Goal: Transaction & Acquisition: Book appointment/travel/reservation

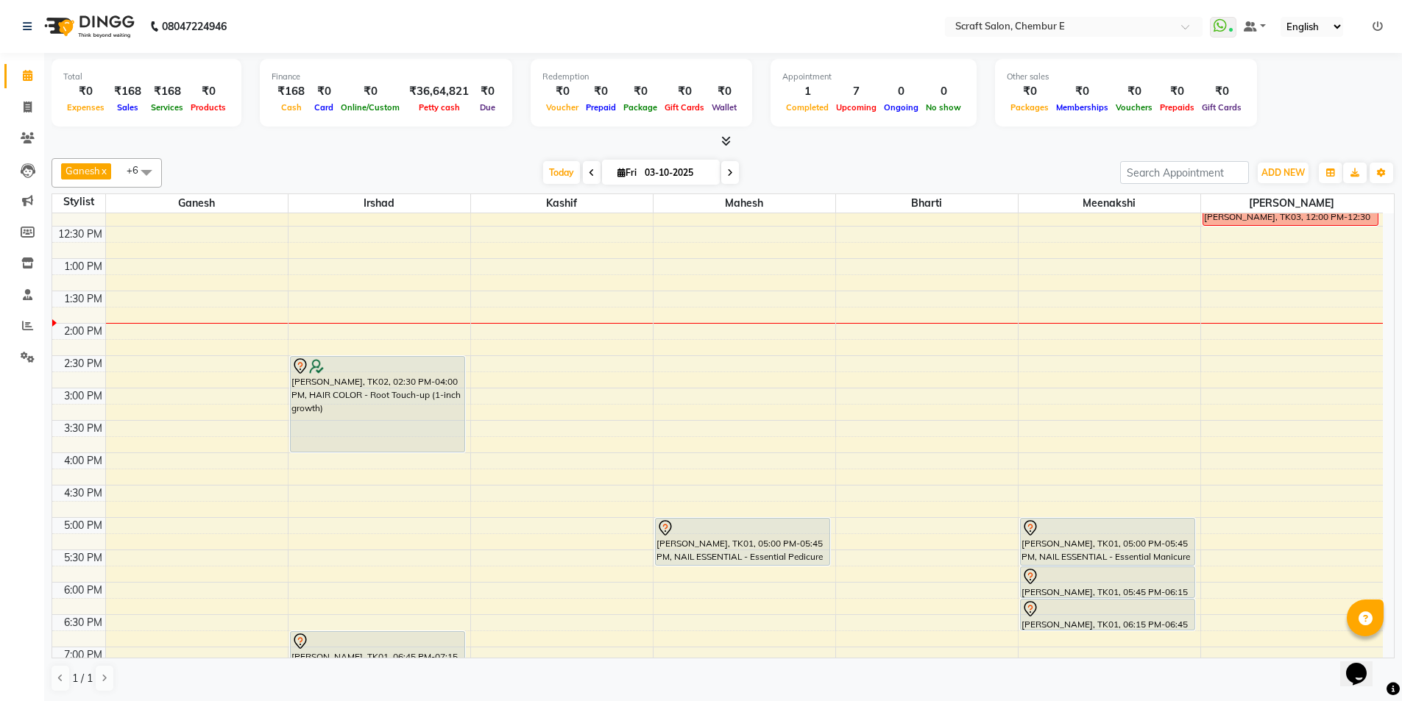
scroll to position [221, 0]
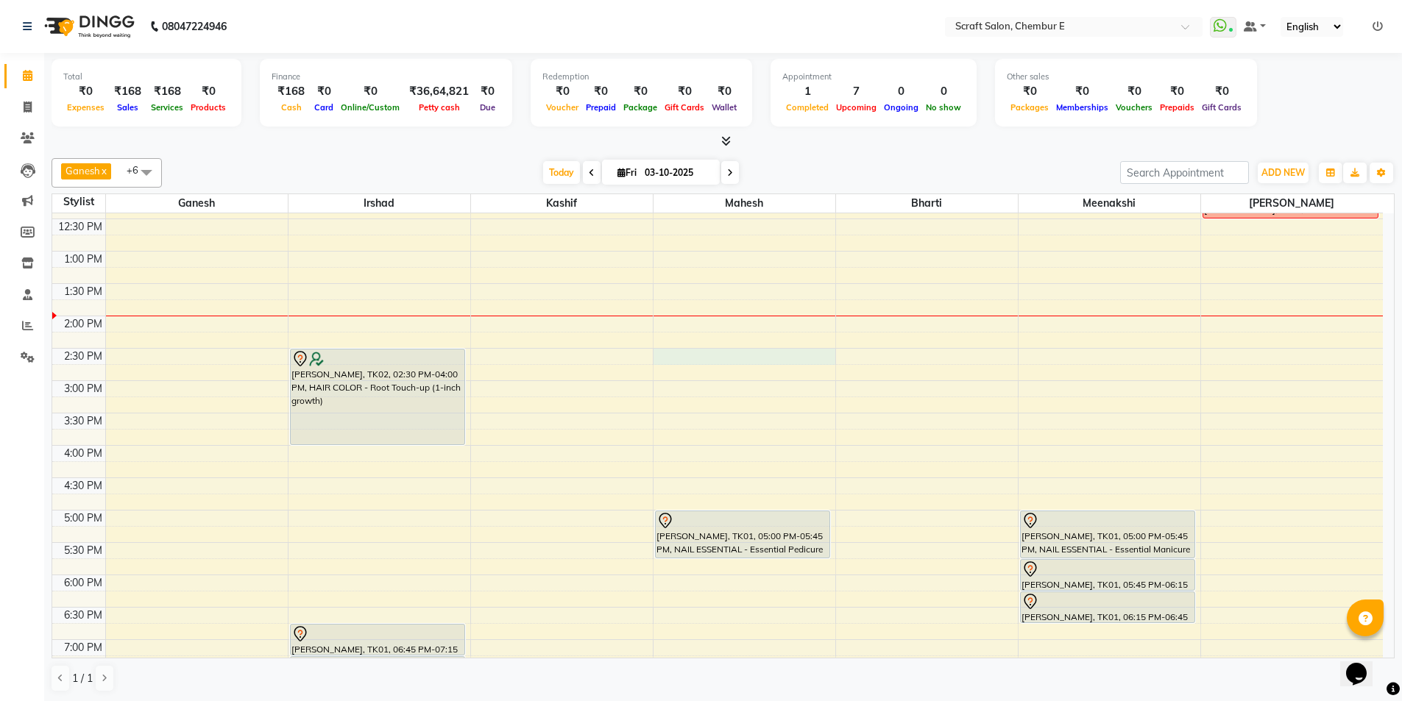
click at [732, 358] on div "9:00 AM 9:30 AM 10:00 AM 10:30 AM 11:00 AM 11:30 AM 12:00 PM 12:30 PM 1:00 PM 1…" at bounding box center [717, 413] width 1331 height 841
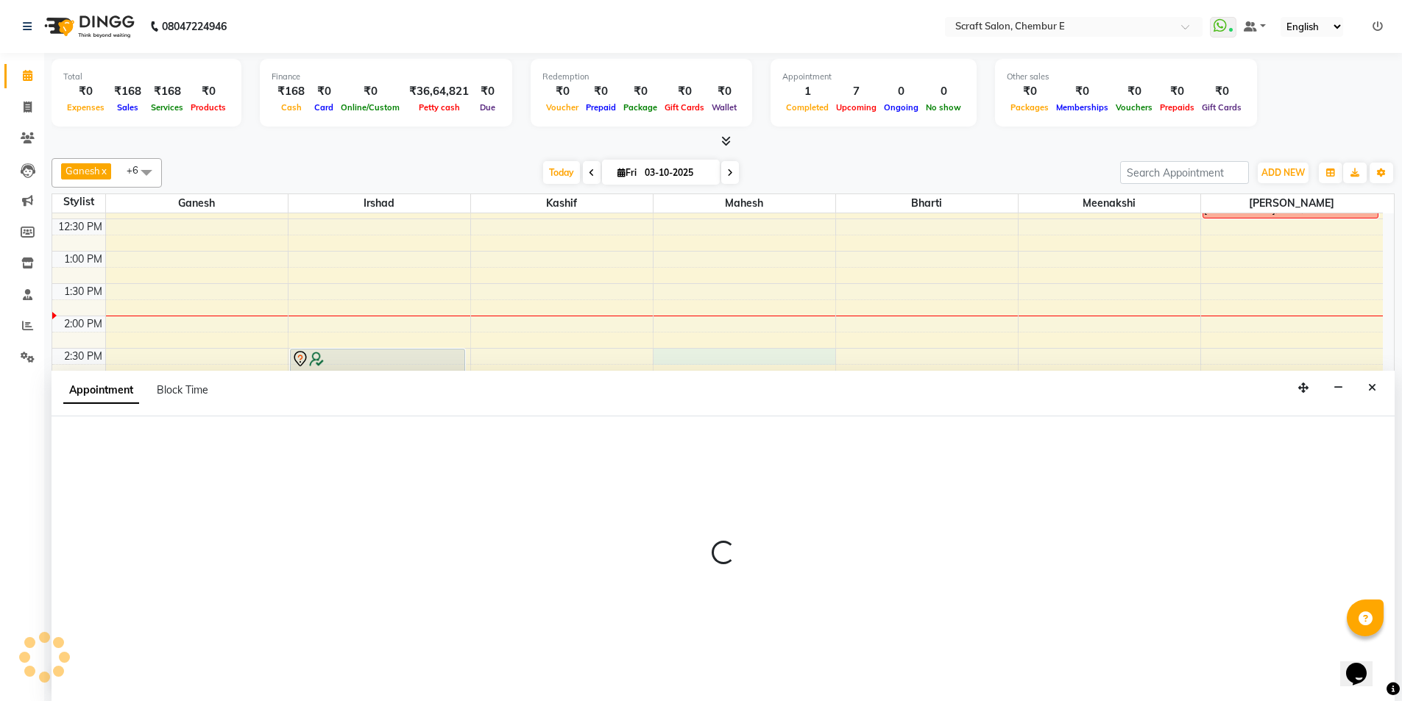
scroll to position [1, 0]
select select "50347"
select select "870"
select select "tentative"
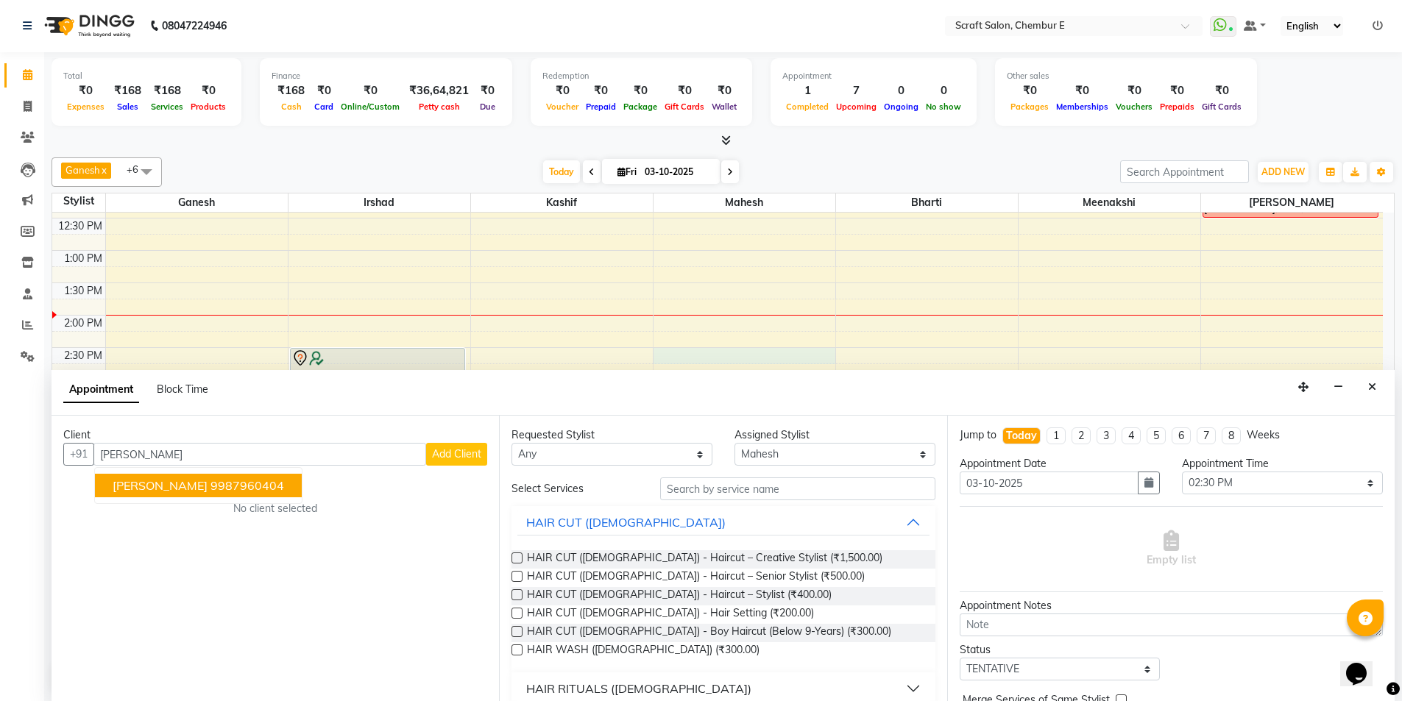
click at [165, 483] on span "[PERSON_NAME]" at bounding box center [160, 485] width 95 height 15
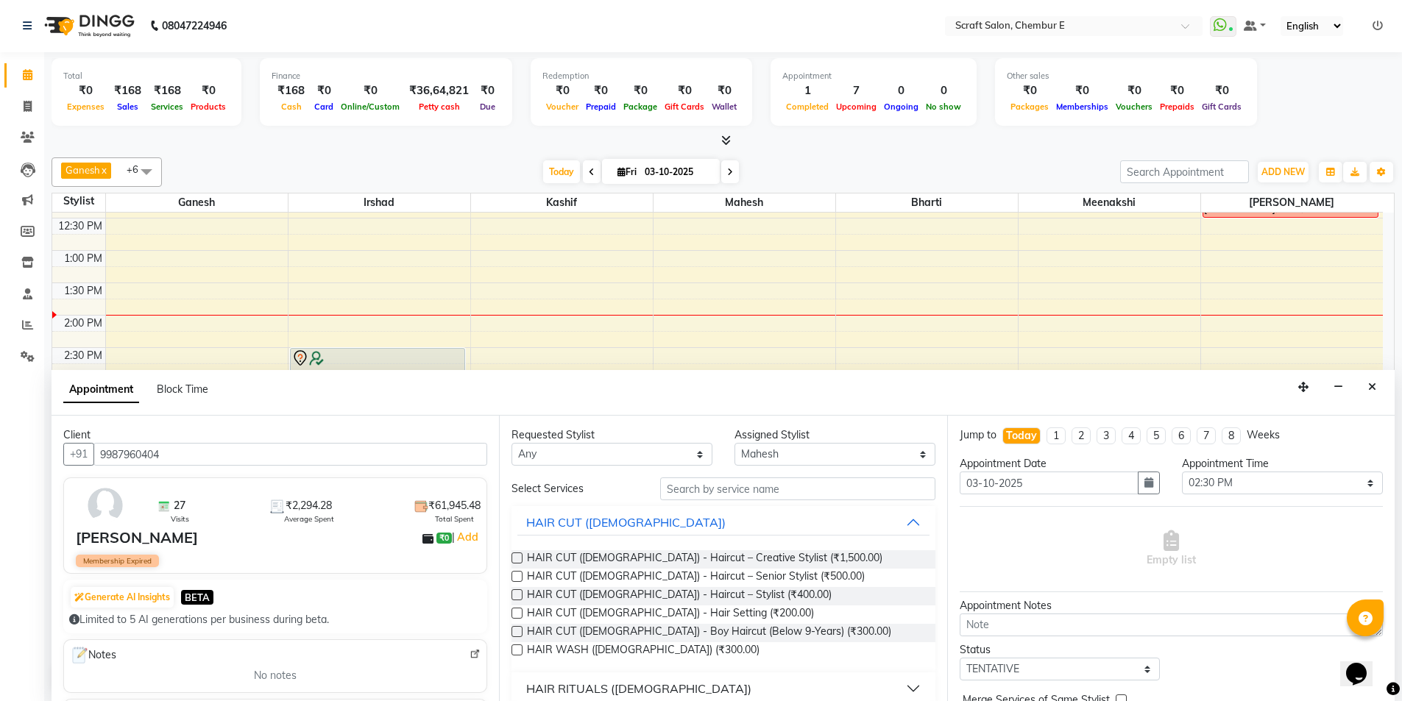
type input "9987960404"
click at [843, 494] on input "text" at bounding box center [797, 489] width 275 height 23
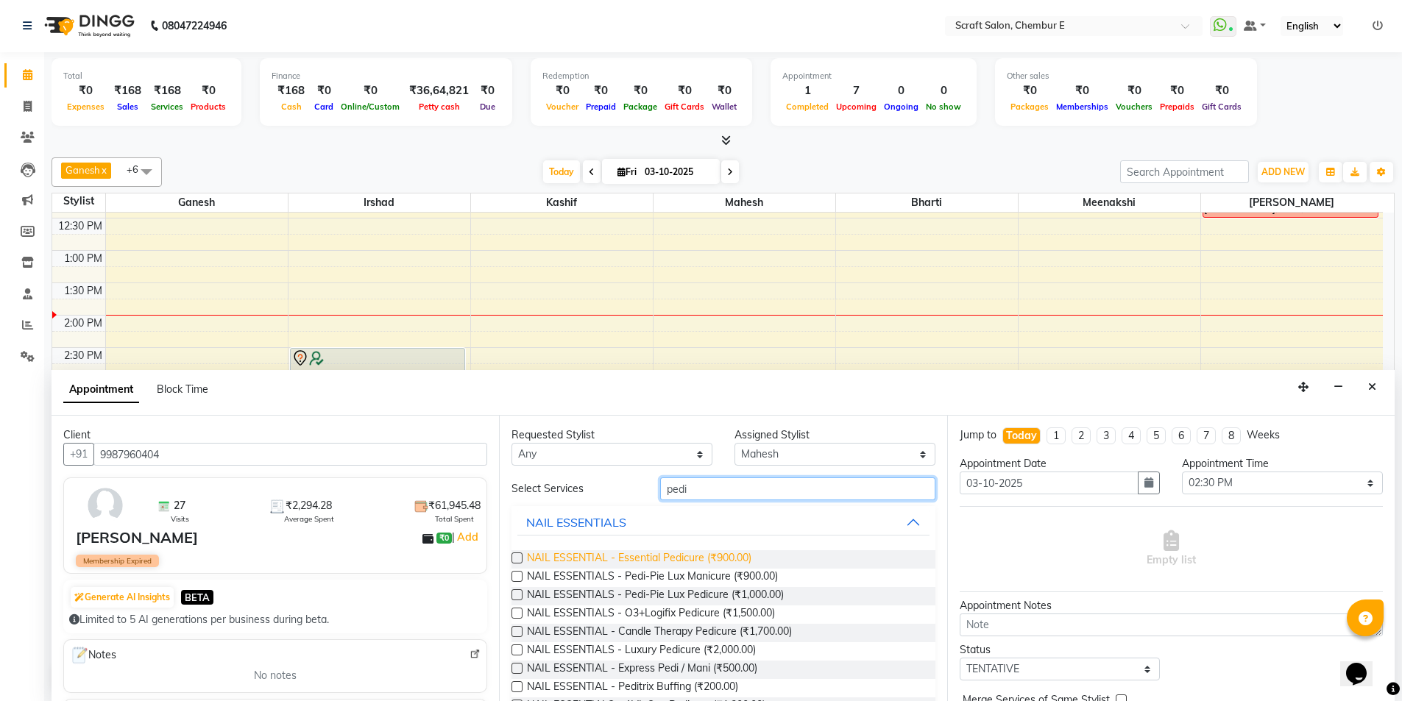
type input "pedi"
click at [734, 564] on span "NAIL ESSENTIAL - Essential Pedicure (₹900.00)" at bounding box center [639, 559] width 224 height 18
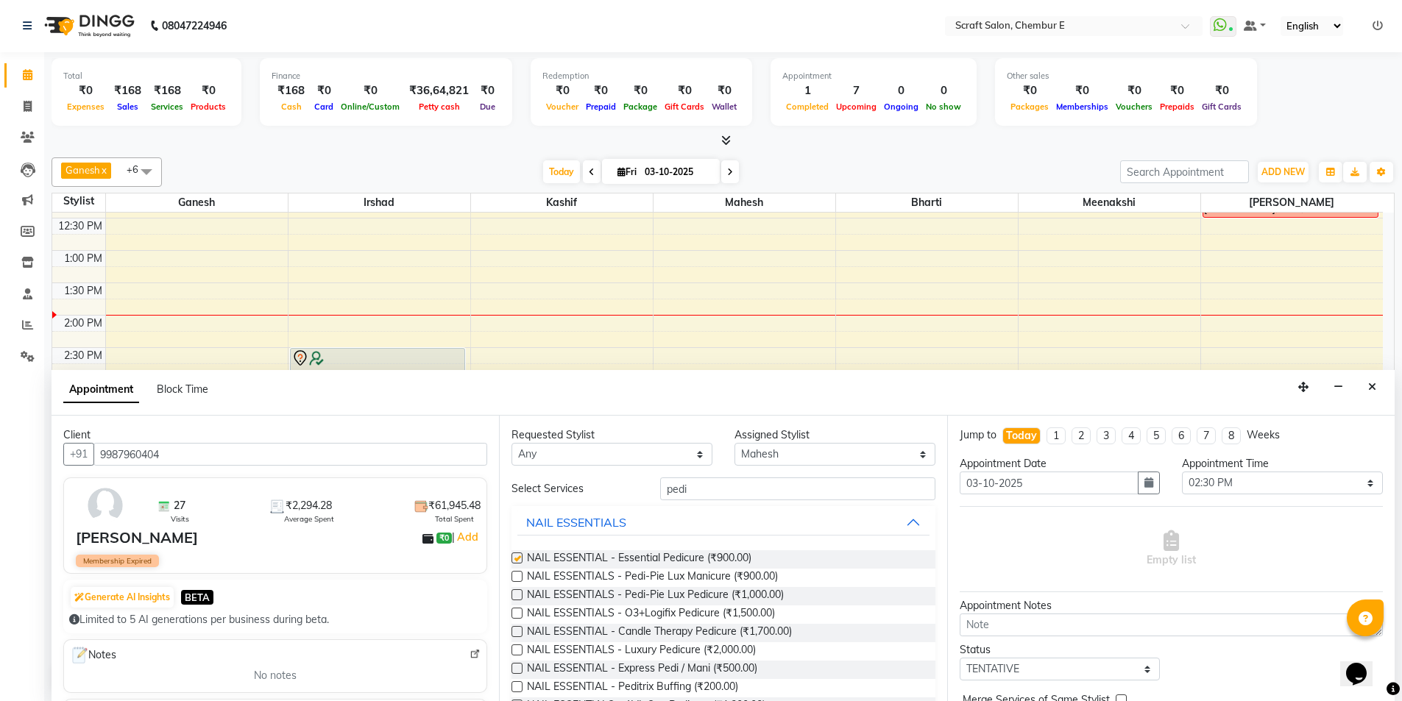
checkbox input "false"
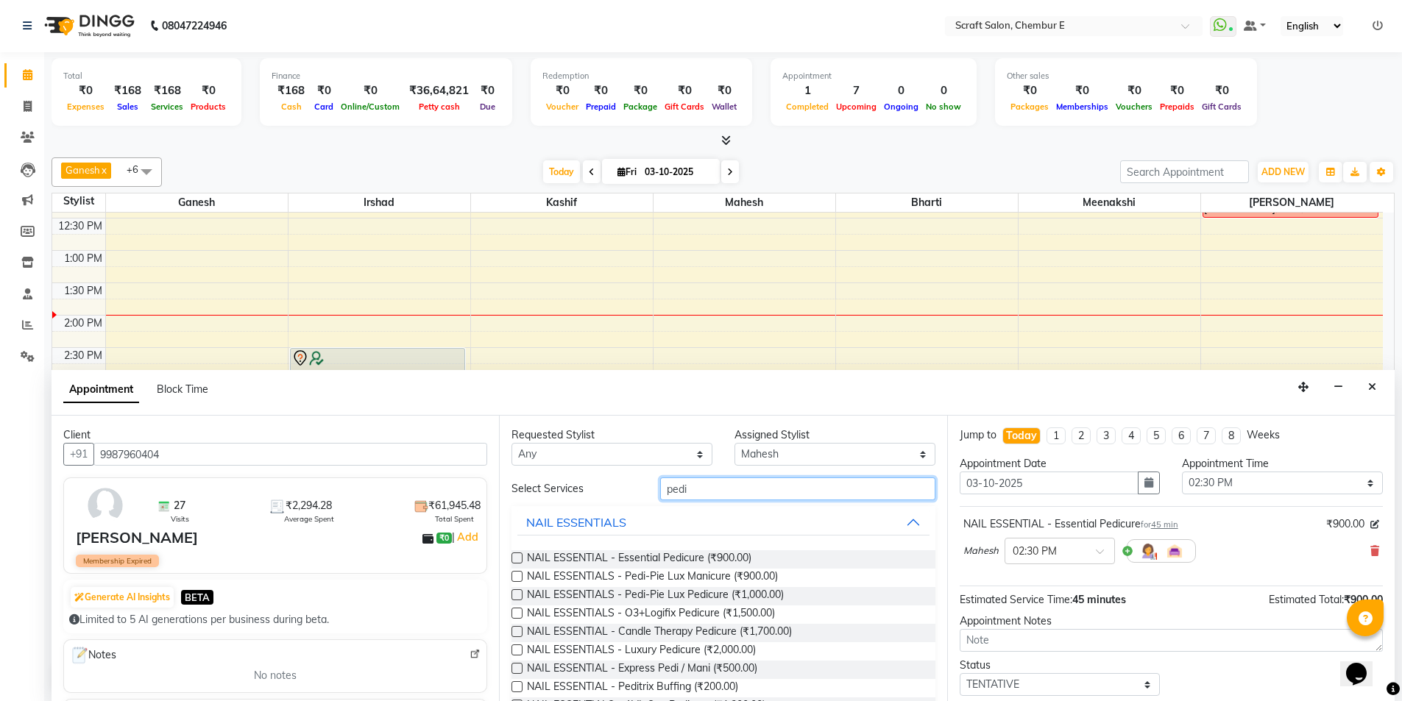
click at [737, 488] on input "pedi" at bounding box center [797, 489] width 275 height 23
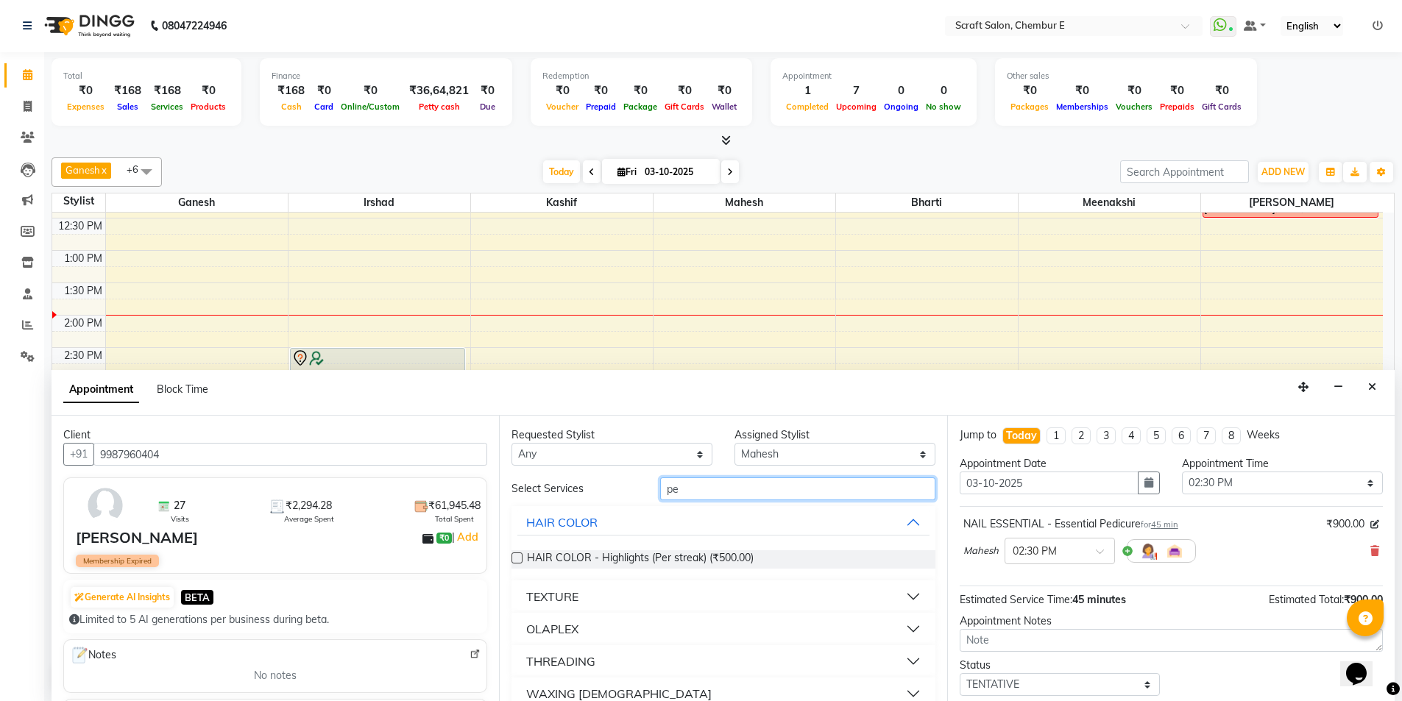
type input "p"
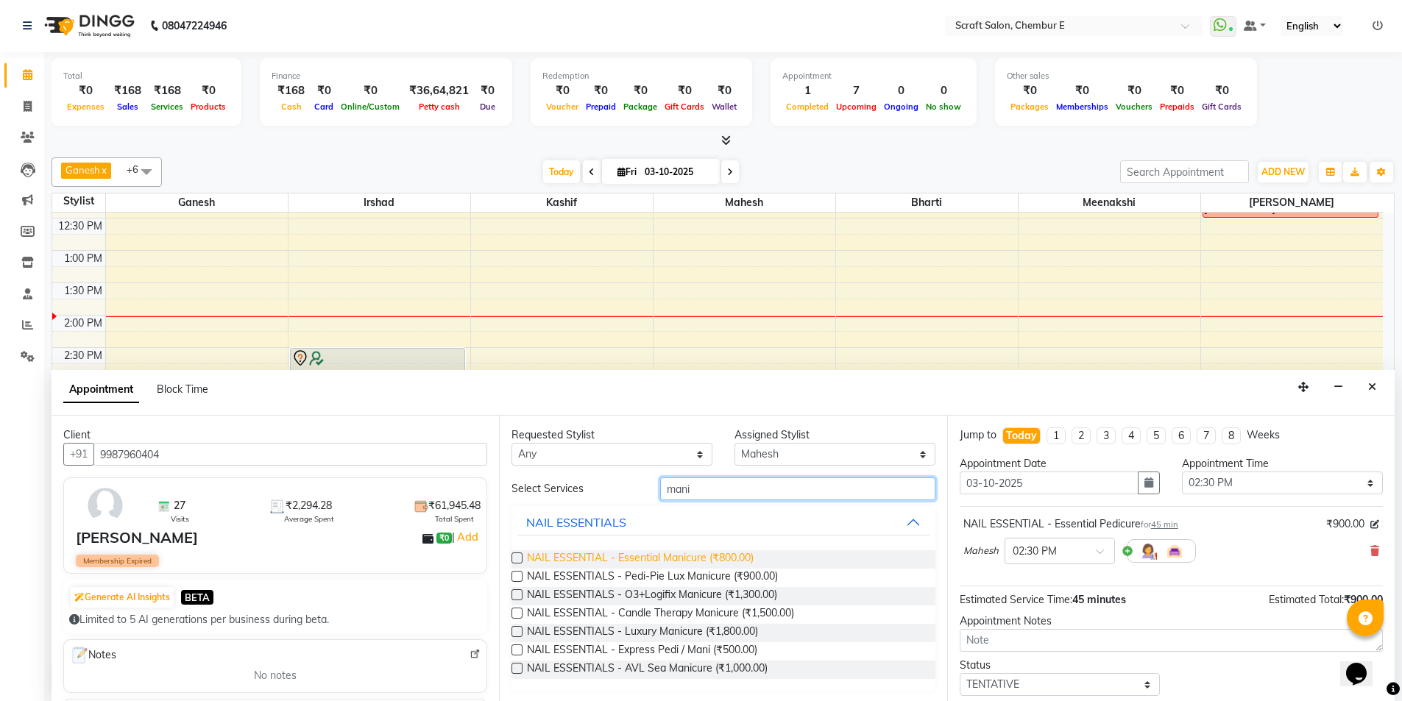
type input "mani"
click at [641, 557] on span "NAIL ESSENTIAL - Essential Manicure (₹800.00)" at bounding box center [640, 559] width 227 height 18
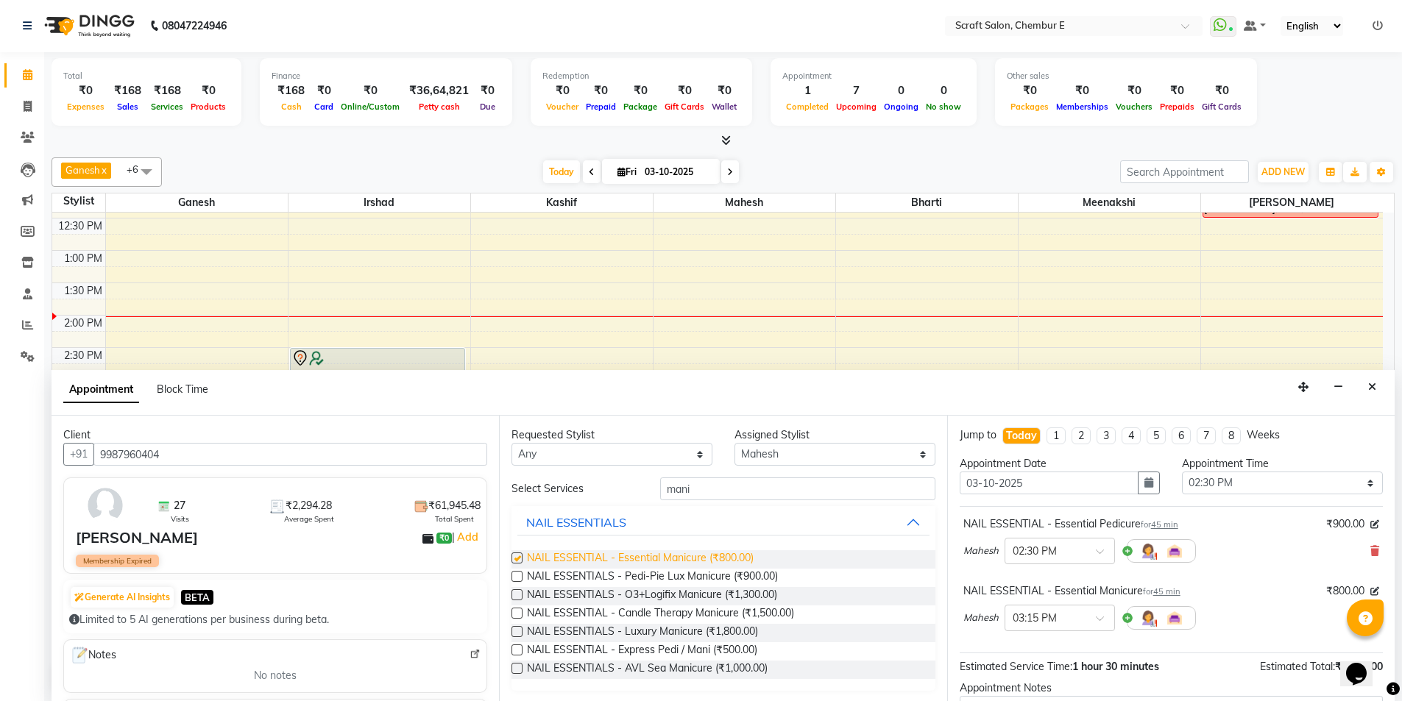
checkbox input "false"
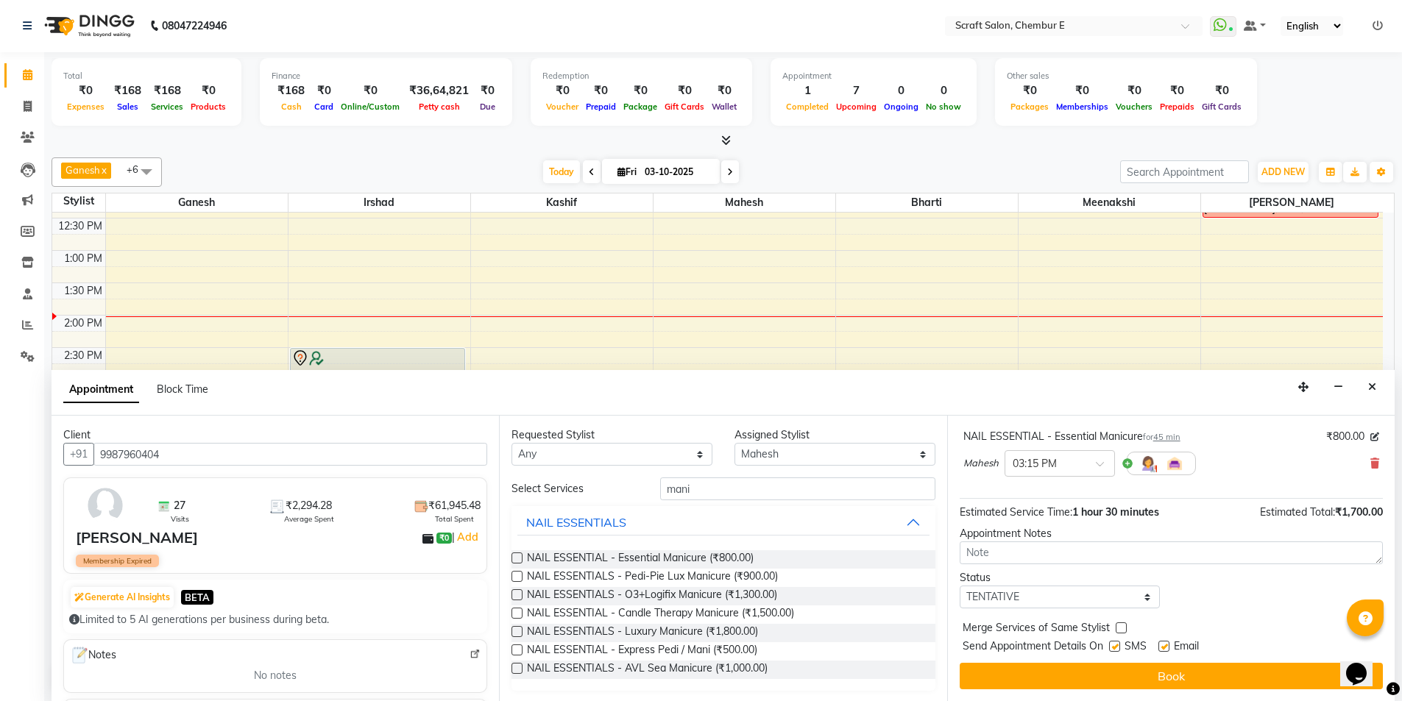
click at [1164, 646] on label at bounding box center [1163, 646] width 11 height 11
click at [1164, 646] on input "checkbox" at bounding box center [1163, 648] width 10 height 10
checkbox input "false"
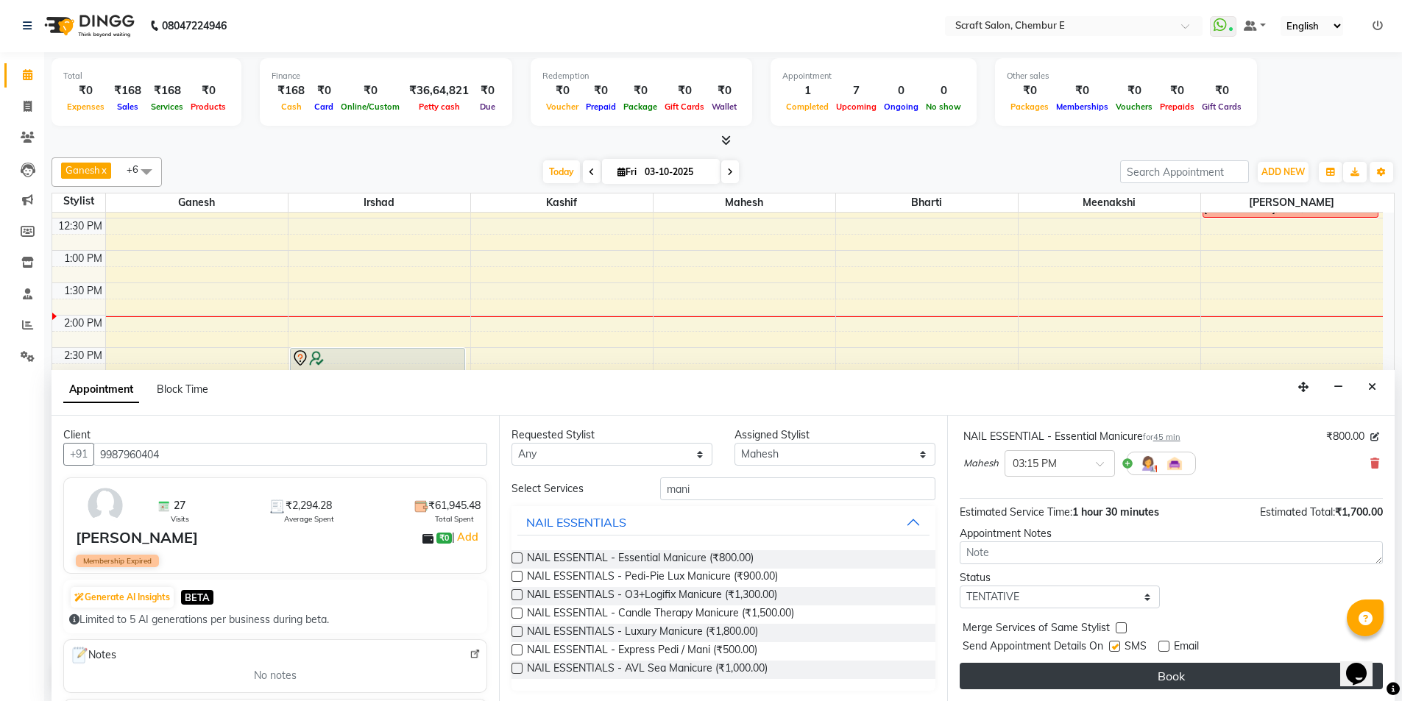
click at [1161, 675] on button "Book" at bounding box center [1171, 676] width 423 height 26
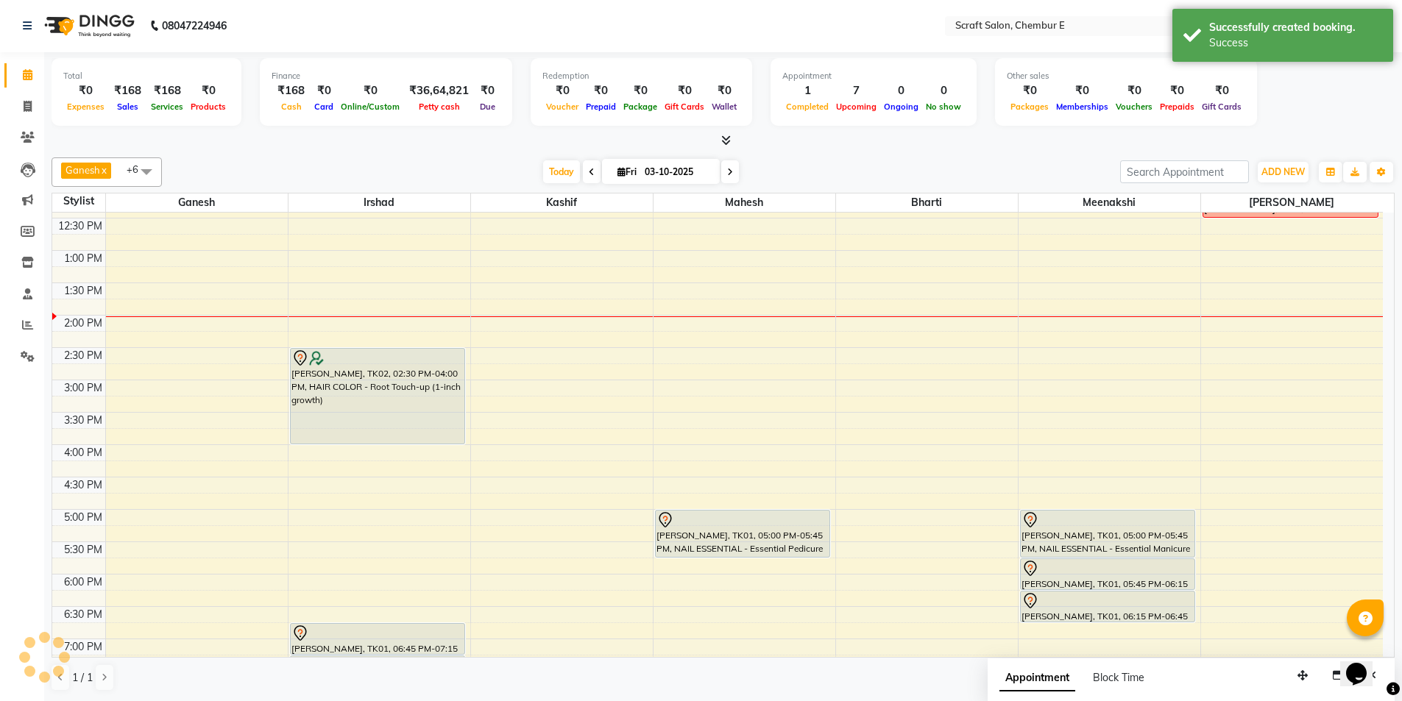
scroll to position [0, 0]
